Goal: Task Accomplishment & Management: Manage account settings

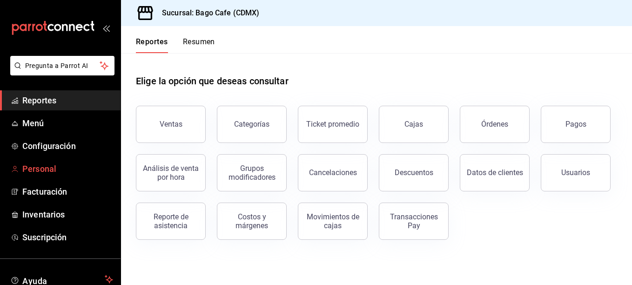
click at [54, 172] on span "Personal" at bounding box center [67, 169] width 91 height 13
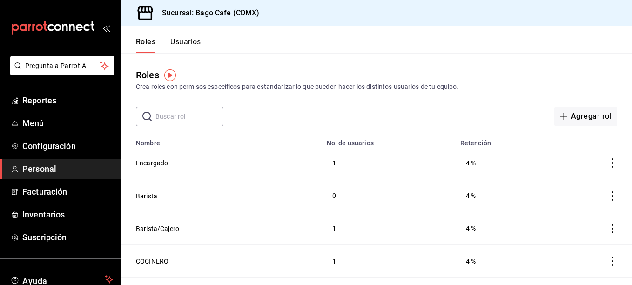
click at [183, 40] on button "Usuarios" at bounding box center [185, 45] width 31 height 16
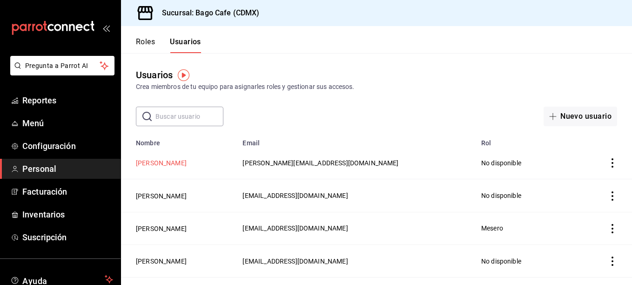
click at [187, 160] on button "[PERSON_NAME]" at bounding box center [161, 162] width 51 height 9
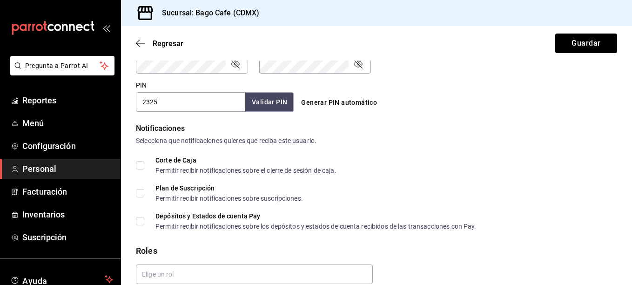
scroll to position [459, 0]
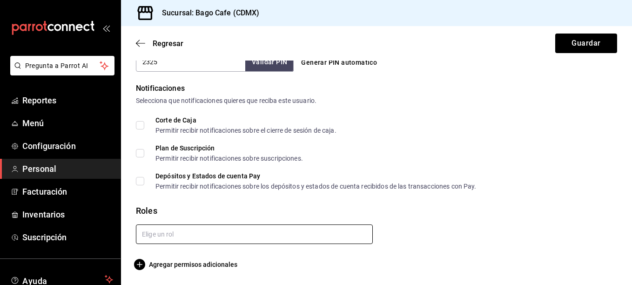
click at [212, 234] on input "text" at bounding box center [254, 234] width 237 height 20
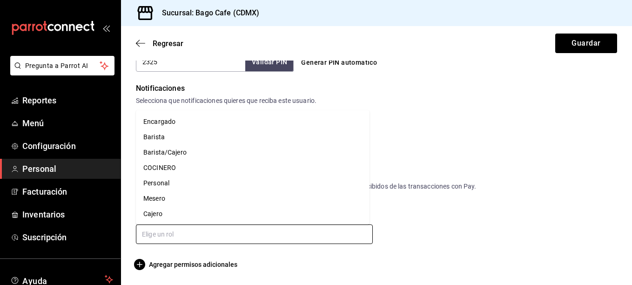
click at [170, 200] on li "Mesero" at bounding box center [253, 198] width 234 height 15
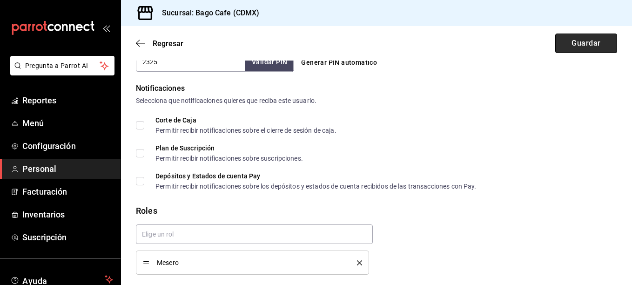
click at [574, 42] on button "Guardar" at bounding box center [586, 44] width 62 height 20
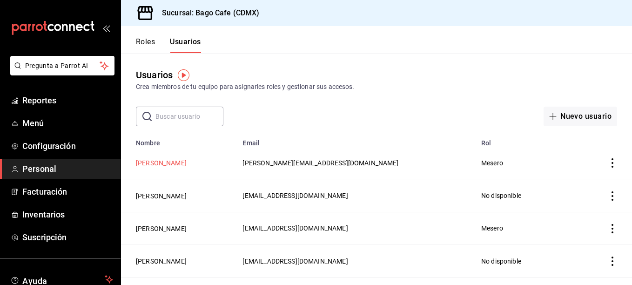
click at [164, 163] on button "[PERSON_NAME]" at bounding box center [161, 162] width 51 height 9
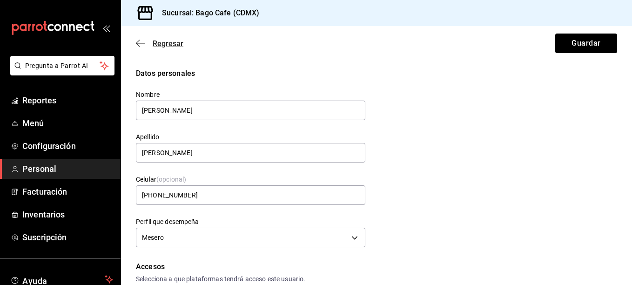
click at [140, 46] on icon "button" at bounding box center [140, 43] width 9 height 8
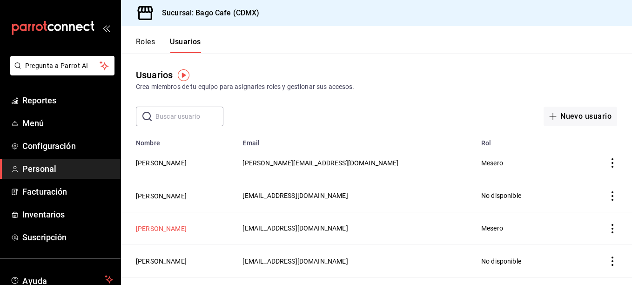
click at [187, 225] on button "[PERSON_NAME]" at bounding box center [161, 228] width 51 height 9
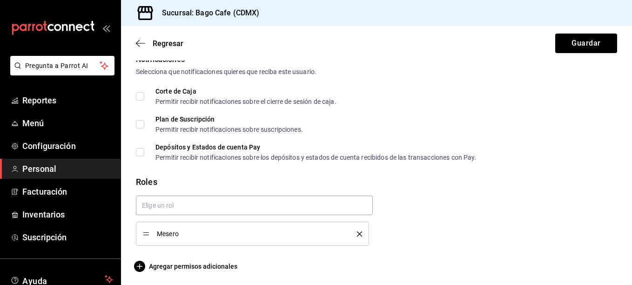
scroll to position [490, 0]
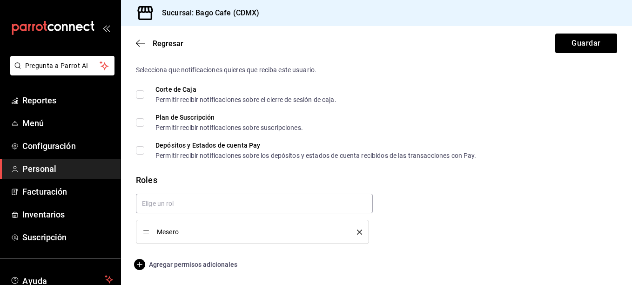
click at [186, 262] on span "Agregar permisos adicionales" at bounding box center [187, 264] width 102 height 11
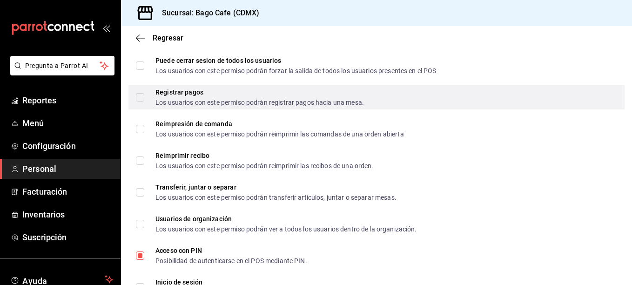
scroll to position [1419, 0]
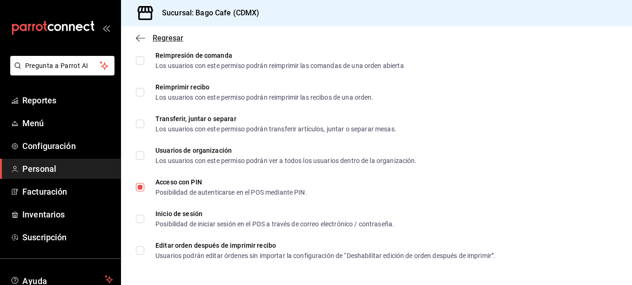
click at [139, 35] on icon "button" at bounding box center [140, 38] width 9 height 8
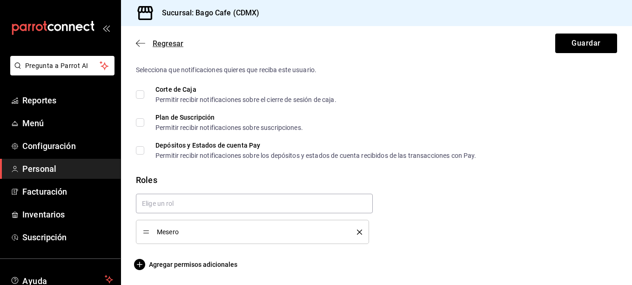
scroll to position [490, 0]
click at [143, 39] on span "Regresar" at bounding box center [159, 43] width 47 height 9
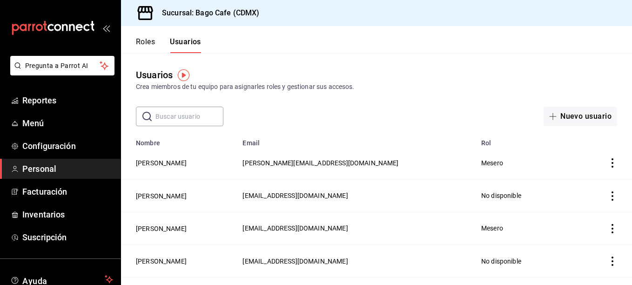
click at [608, 225] on icon "actions" at bounding box center [612, 228] width 9 height 9
click at [572, 239] on span "Eliminar" at bounding box center [572, 240] width 24 height 7
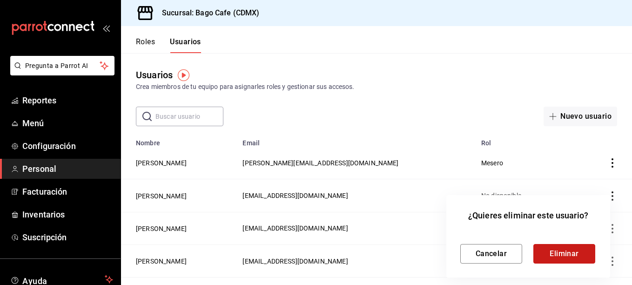
click at [573, 254] on button "Eliminar" at bounding box center [565, 254] width 62 height 20
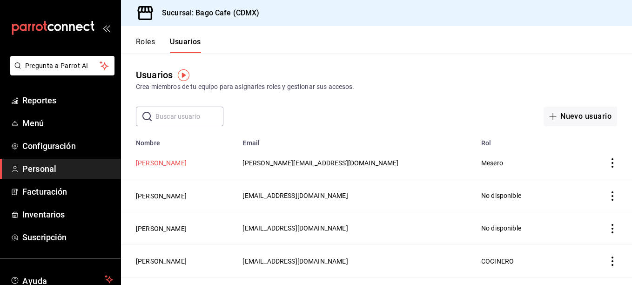
click at [187, 165] on button "[PERSON_NAME]" at bounding box center [161, 162] width 51 height 9
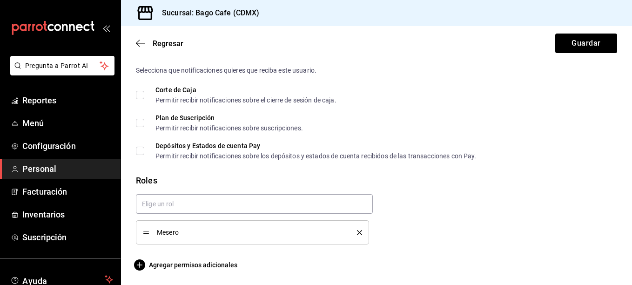
scroll to position [490, 0]
click at [196, 261] on span "Agregar permisos adicionales" at bounding box center [187, 264] width 102 height 11
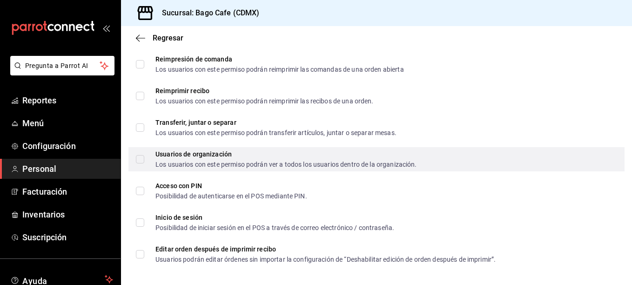
scroll to position [1419, 0]
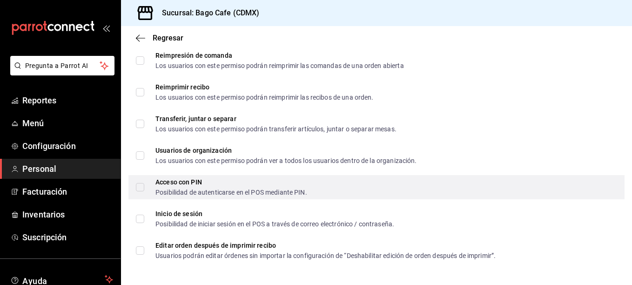
drag, startPoint x: 137, startPoint y: 187, endPoint x: 158, endPoint y: 189, distance: 20.6
click at [138, 187] on input "Acceso con PIN Posibilidad de autenticarse en el POS mediante PIN." at bounding box center [140, 187] width 8 height 8
checkbox input "true"
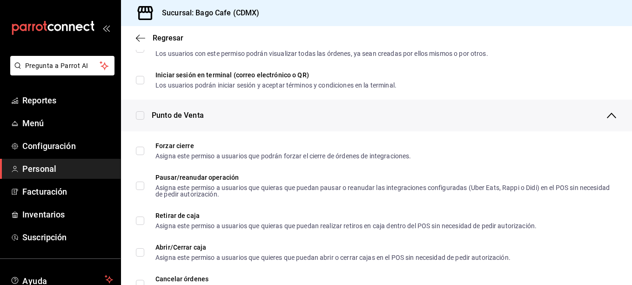
drag, startPoint x: 140, startPoint y: 34, endPoint x: 163, endPoint y: 34, distance: 22.4
click at [141, 34] on icon "button" at bounding box center [140, 38] width 9 height 8
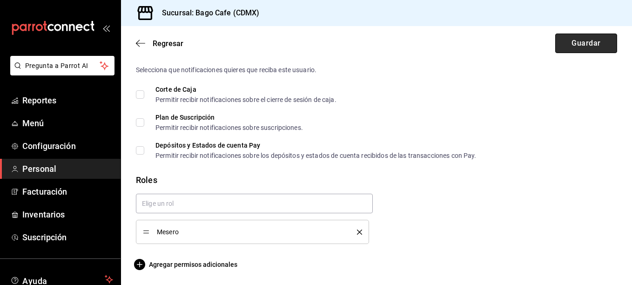
click at [585, 43] on button "Guardar" at bounding box center [586, 44] width 62 height 20
